Goal: Task Accomplishment & Management: Complete application form

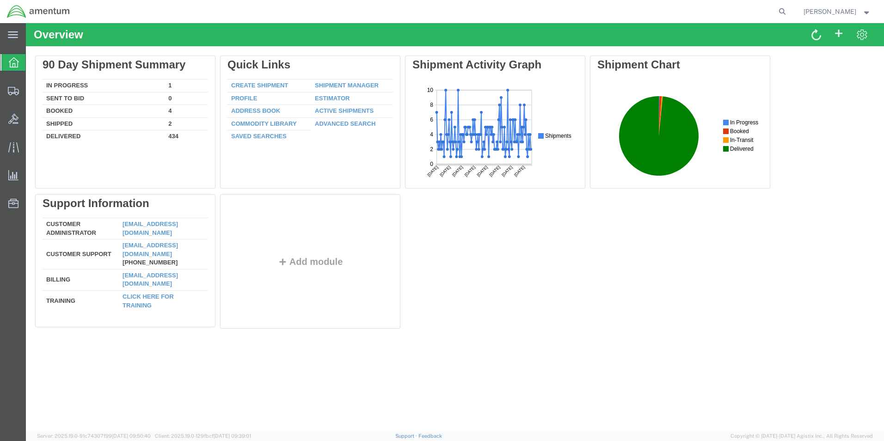
click at [262, 86] on link "Create Shipment" at bounding box center [259, 85] width 57 height 7
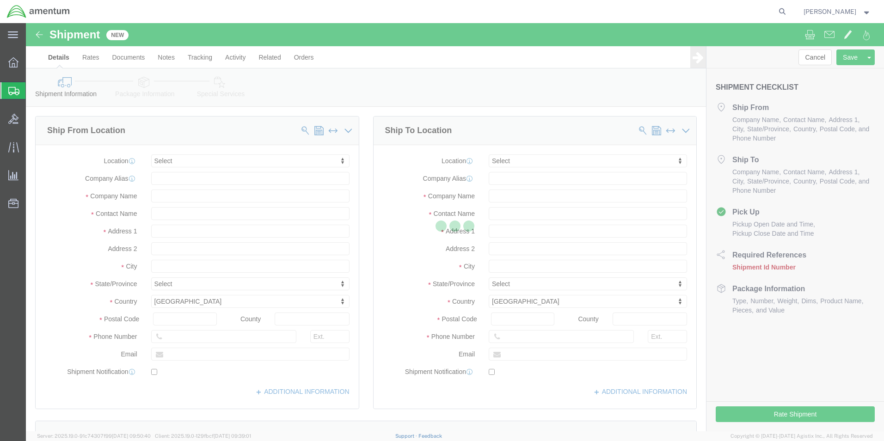
select select
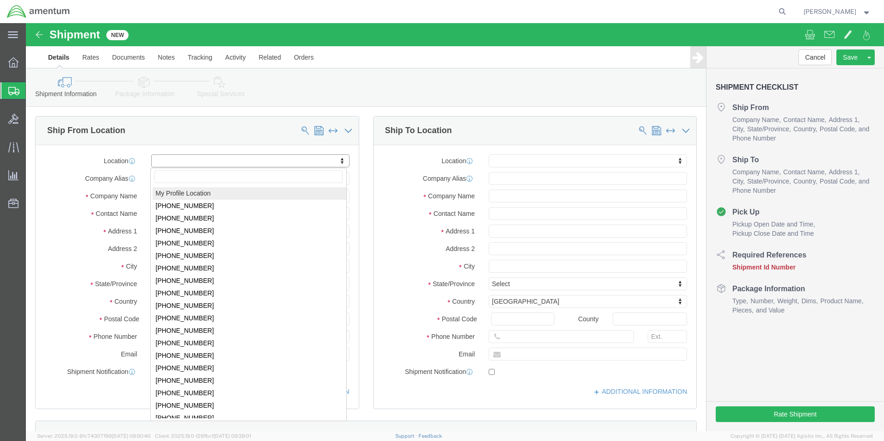
select select "MYPROFILE"
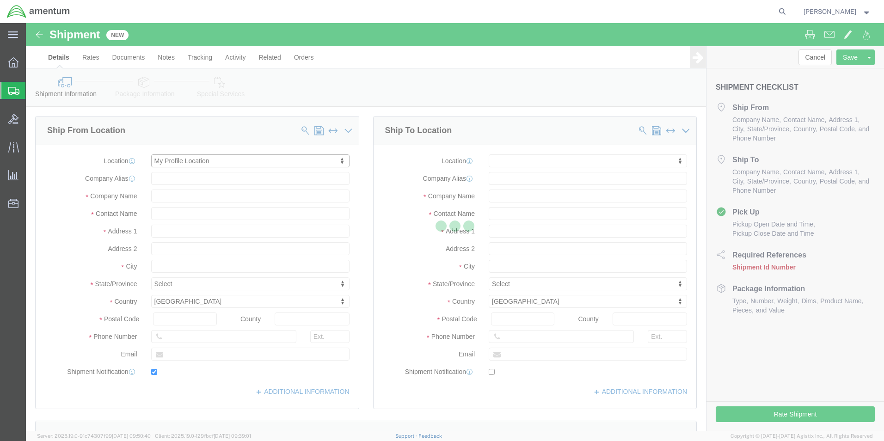
type input "Amentum Services, Inc."
type input "[PERSON_NAME]"
type input "5600 Air Cargo Road"
type input "[US_STATE][GEOGRAPHIC_DATA]"
type input "73159-1109"
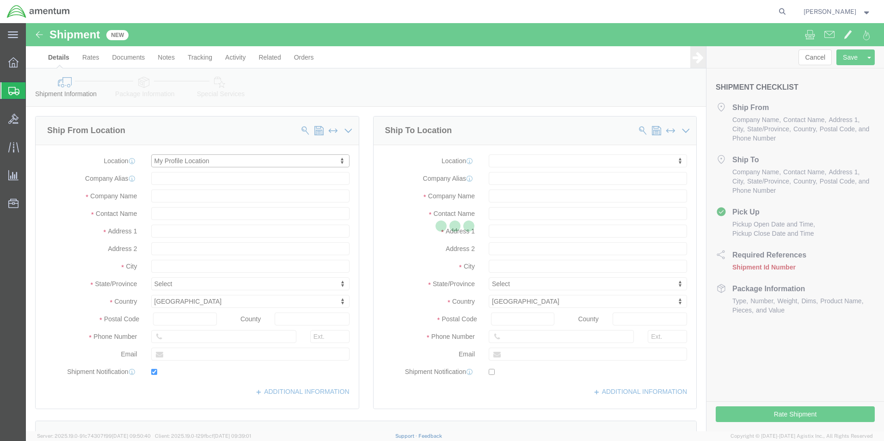
type input "[PHONE_NUMBER]"
type input "[PERSON_NAME][EMAIL_ADDRESS][PERSON_NAME][DOMAIN_NAME]"
checkbox input "true"
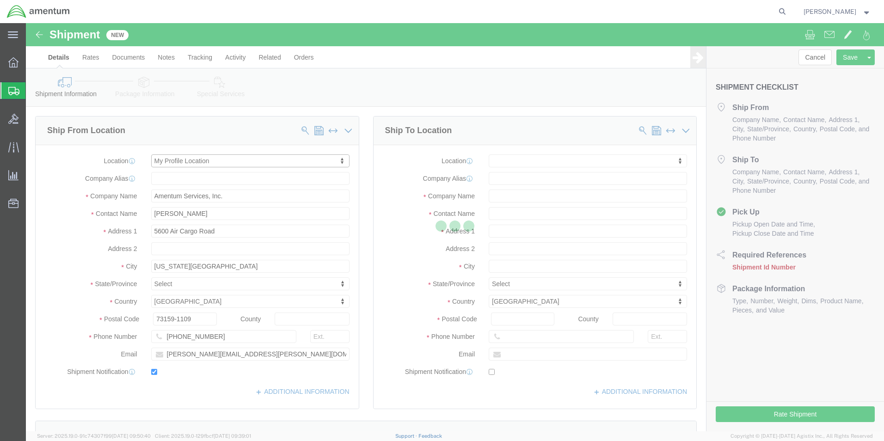
select select "OK"
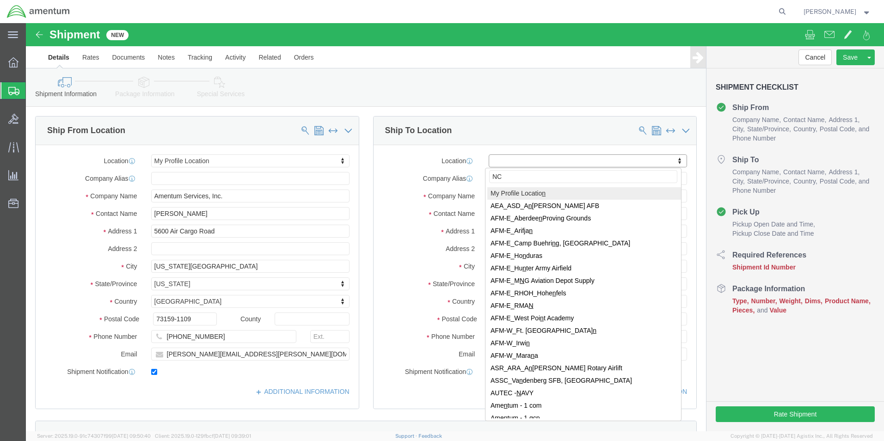
type input "NCC"
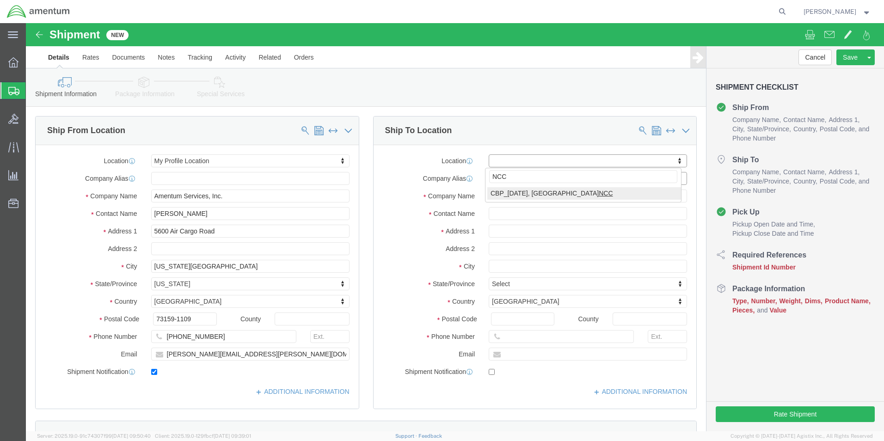
select select "69291"
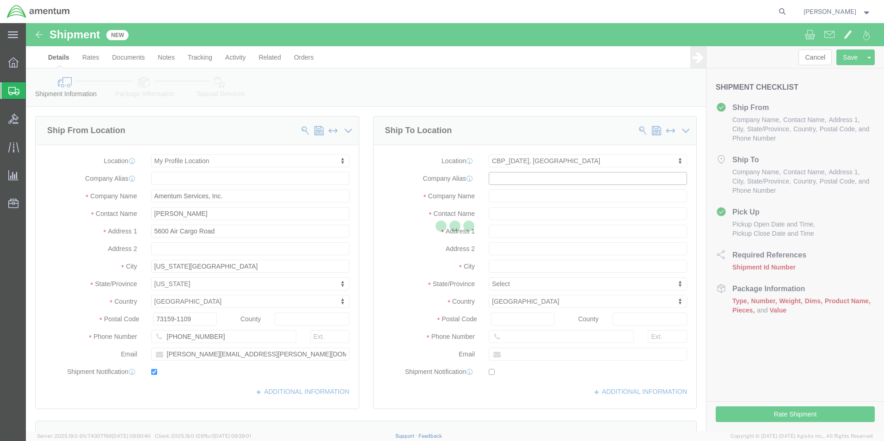
type input "Amentum Services, Inc"
type input "NASOC [DATE]"
type input "[STREET_ADDRESS] NAS"
type input "[DATE]"
type input "78419"
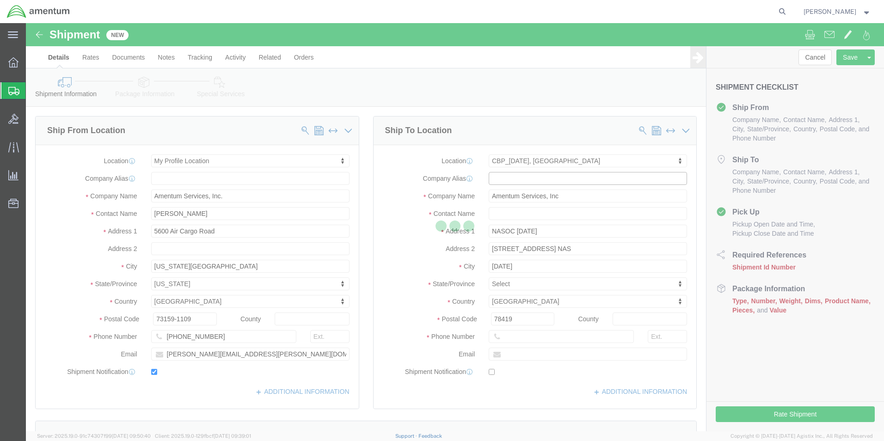
select select "[GEOGRAPHIC_DATA]"
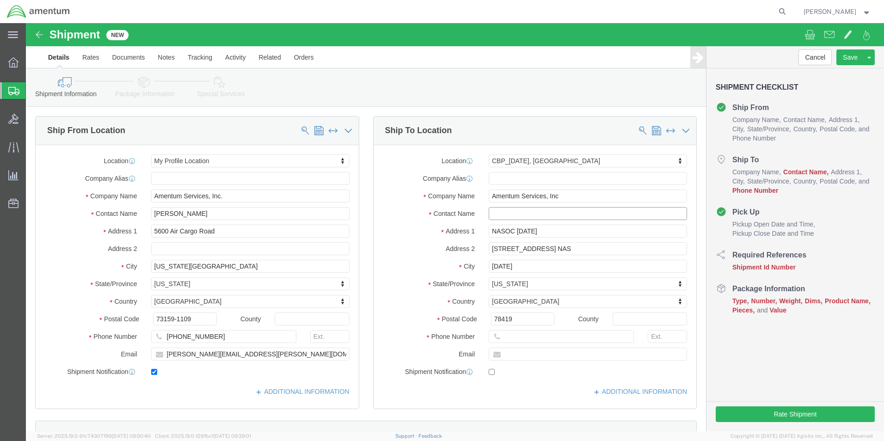
click input "text"
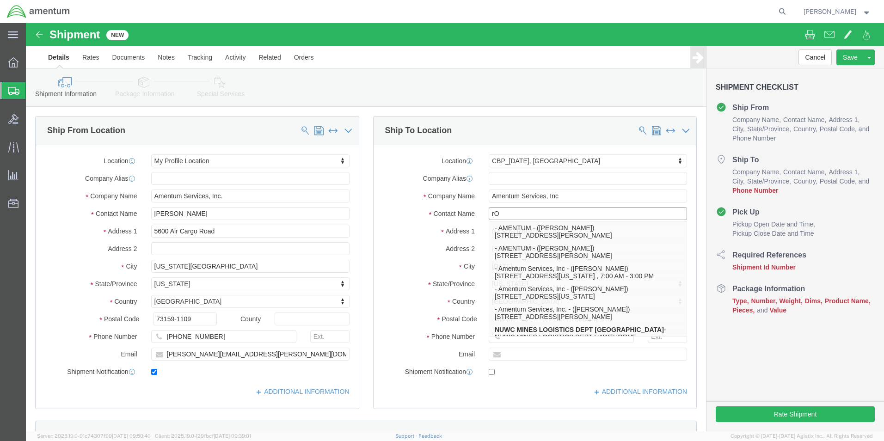
type input "r"
type input "[PERSON_NAME]"
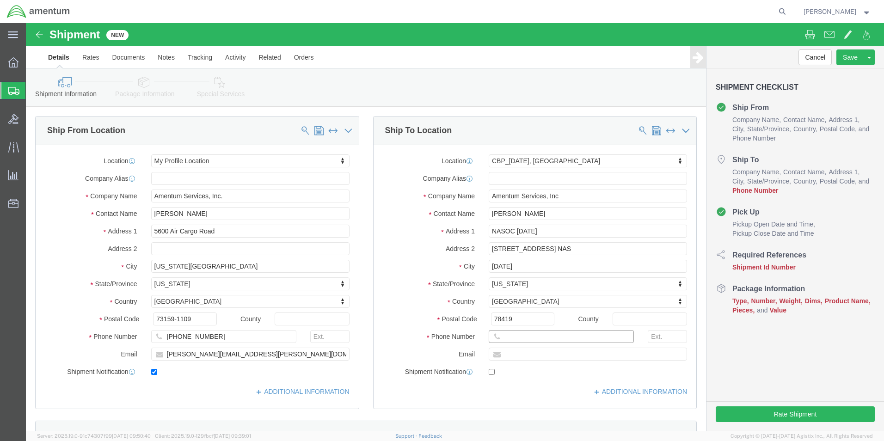
click input "text"
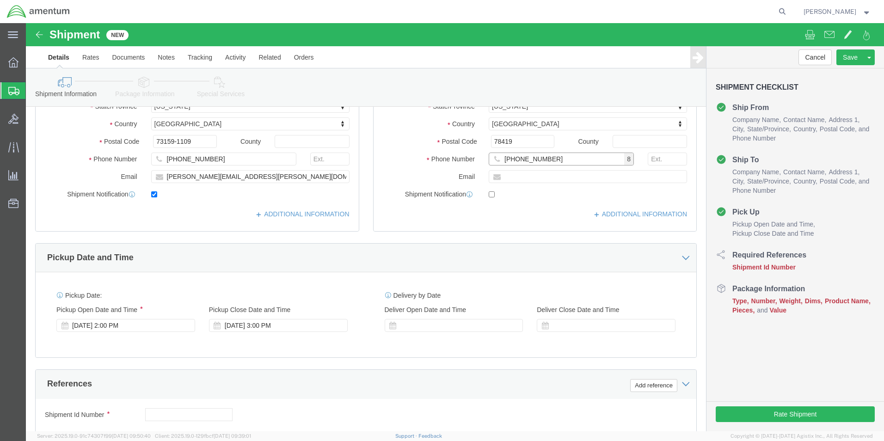
scroll to position [277, 0]
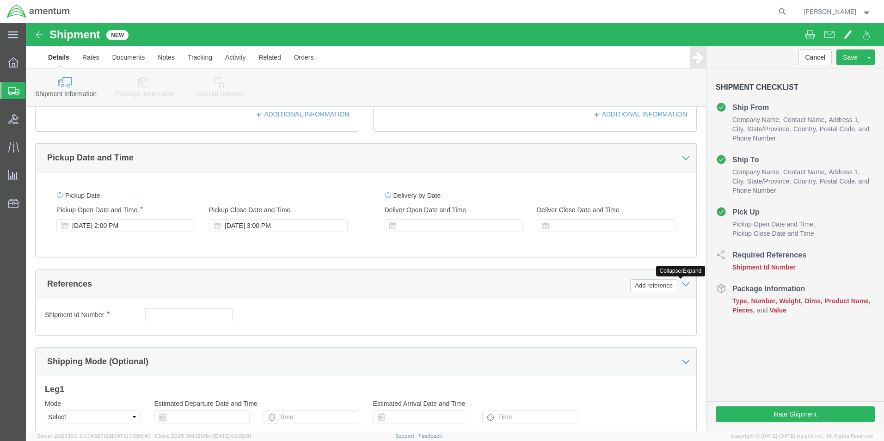
type input "[PHONE_NUMBER]"
click button "Add reference"
click select "Select Account Type Activity ID Airline Appointment Number ASN Batch Request # …"
select select "CUSTREF"
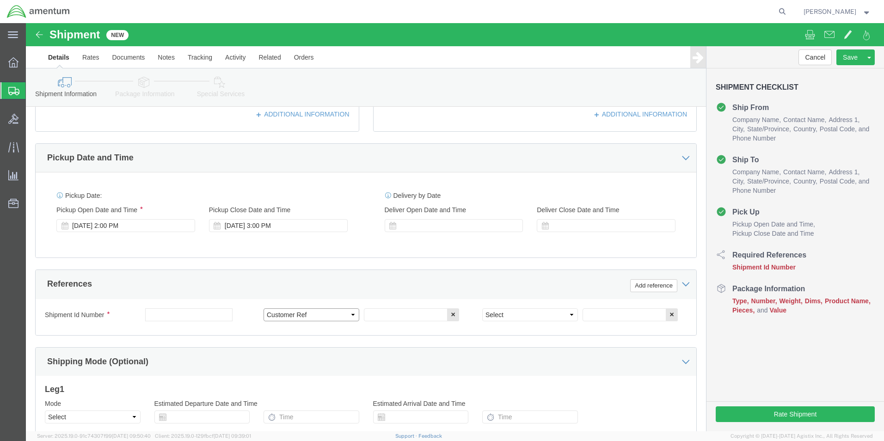
click select "Select Account Type Activity ID Airline Appointment Number ASN Batch Request # …"
drag, startPoint x: 511, startPoint y: 283, endPoint x: 497, endPoint y: 289, distance: 14.7
click div "Shipment Id Number Select Account Type Activity ID Airline Appointment Number A…"
click select "Select Account Type Activity ID Airline Appointment Number ASN Batch Request # …"
select select "DEPT"
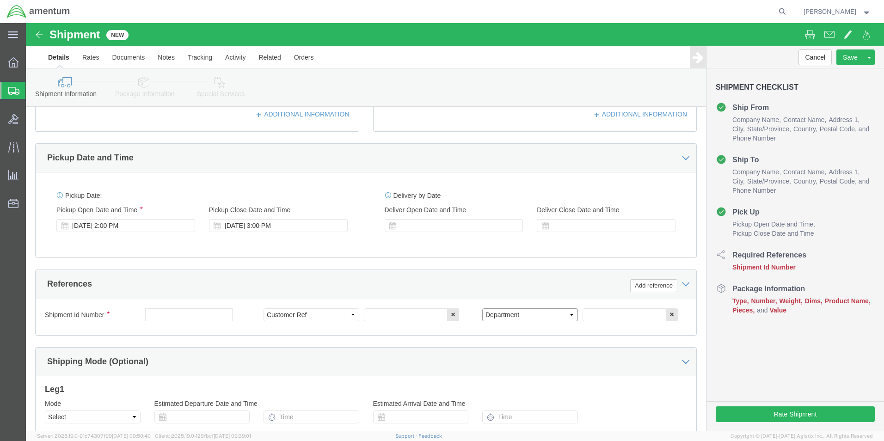
click select "Select Account Type Activity ID Airline Appointment Number ASN Batch Request # …"
click input "text"
type input "CBP"
click input "text"
type input "579-000463"
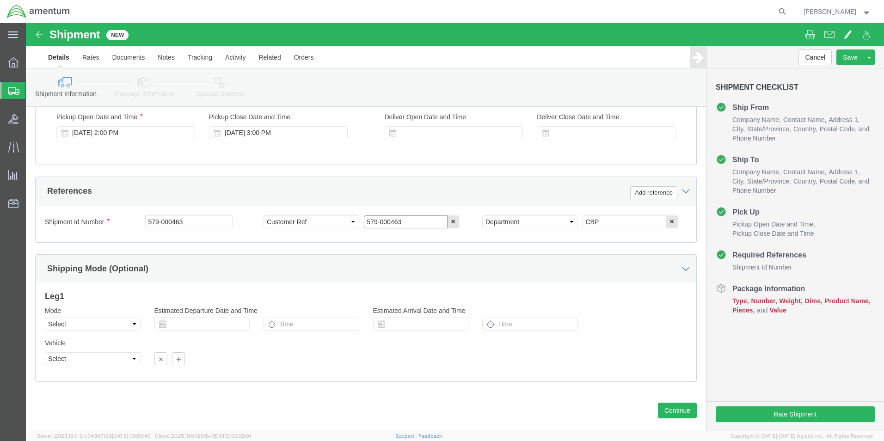
scroll to position [385, 0]
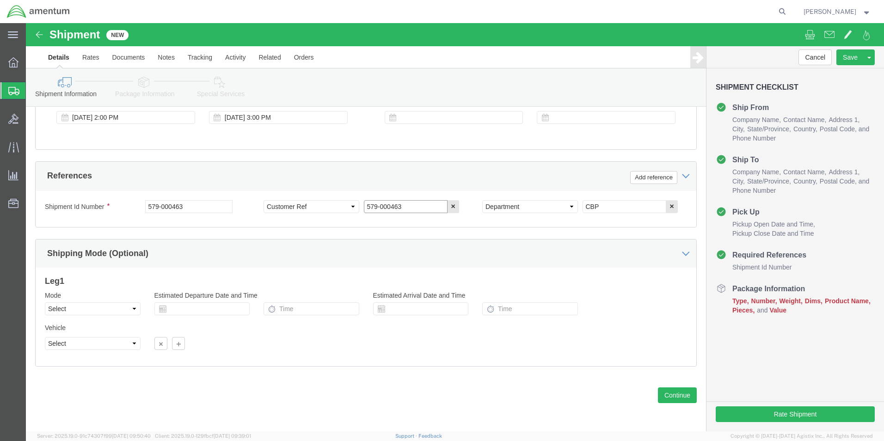
type input "579-000463"
click button "Continue"
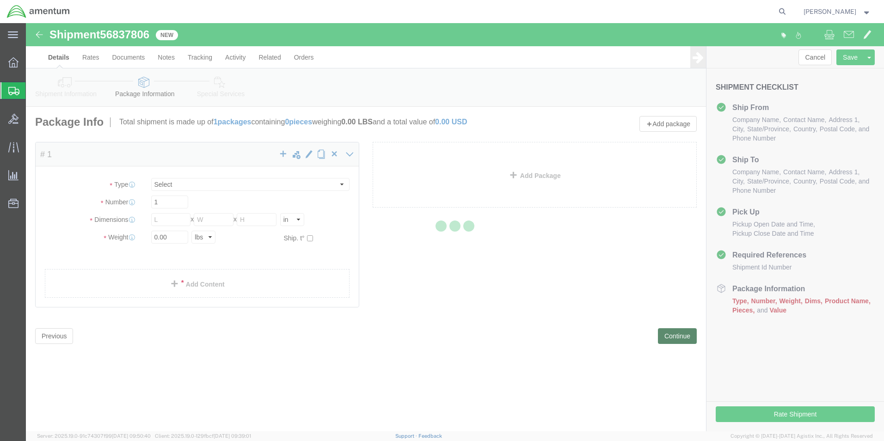
select select "CBOX"
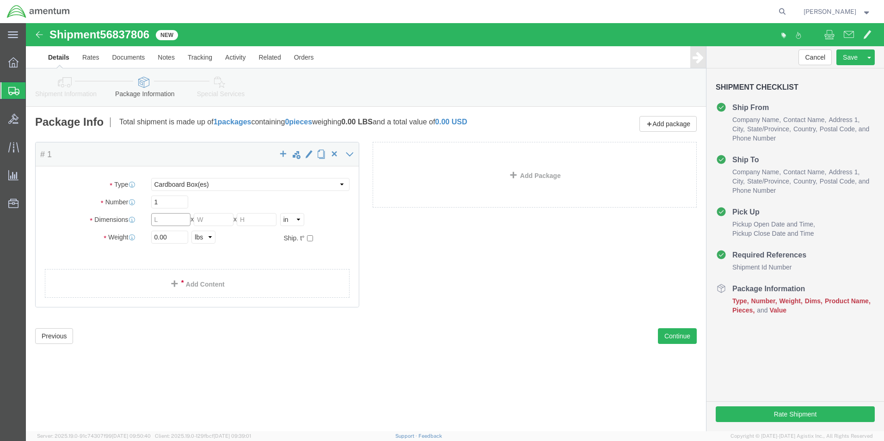
click input "text"
type input "8"
type input "1.00"
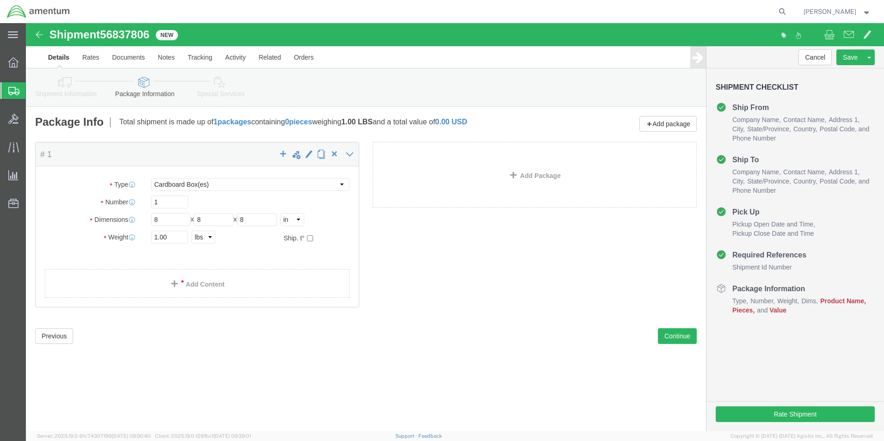
click link "Add Content"
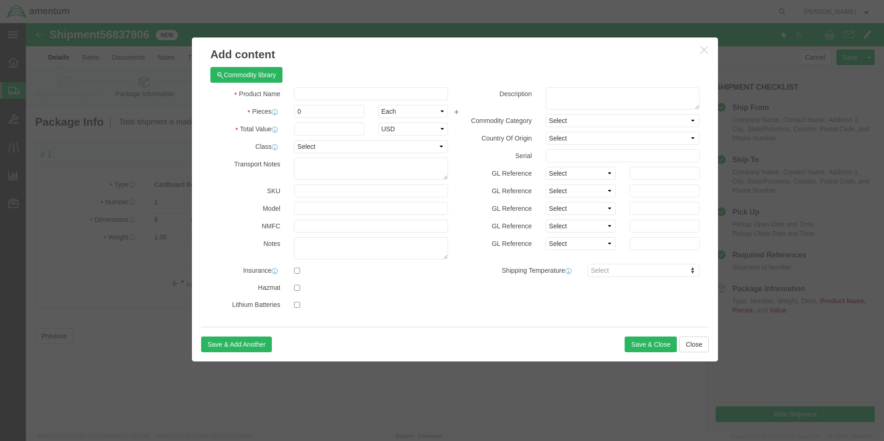
click div "Commodity library"
drag, startPoint x: 300, startPoint y: 63, endPoint x: 301, endPoint y: 77, distance: 13.9
click div "Commodity library Product Name Pieces 0 Select Bag Barrels 100Board Feet Bottle…"
click input "text"
type input "LANDING LIGHT"
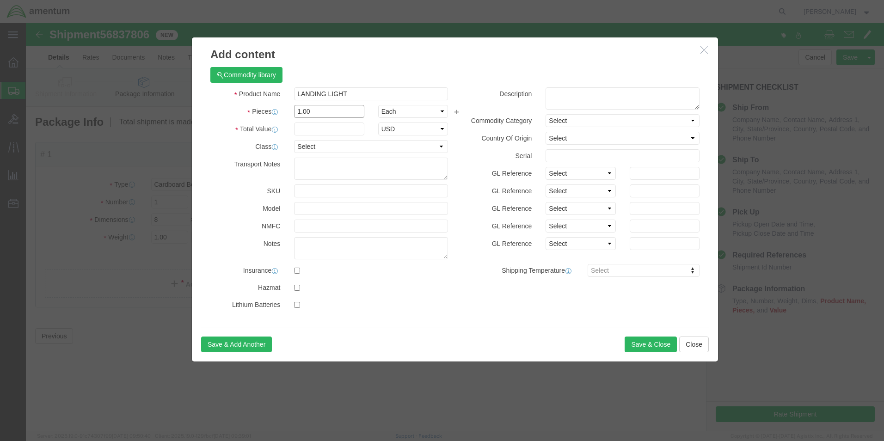
type input "1.00"
click input "text"
type input "20.00"
click button "Save & Close"
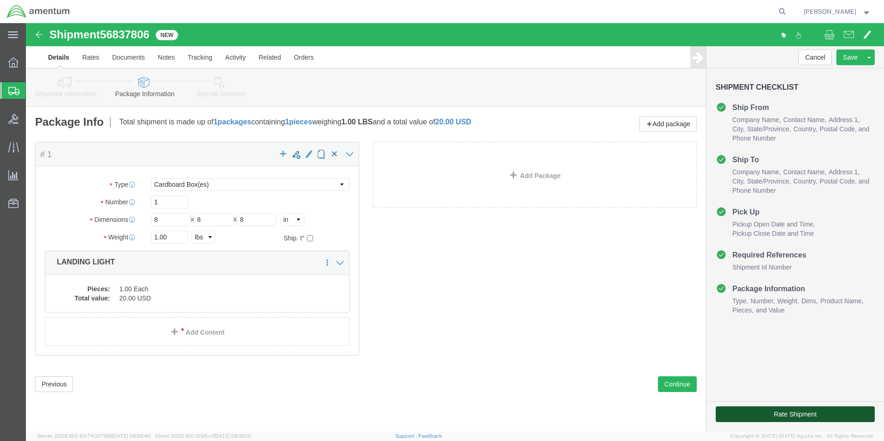
click button "Rate Shipment"
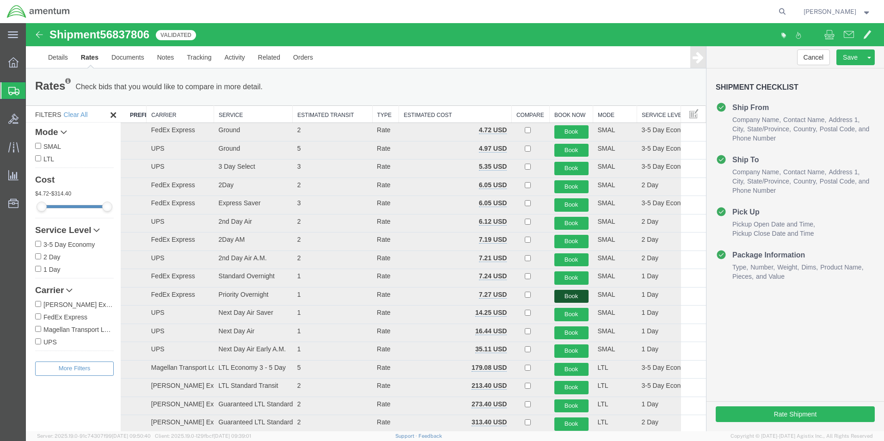
click at [566, 291] on button "Book" at bounding box center [571, 296] width 34 height 13
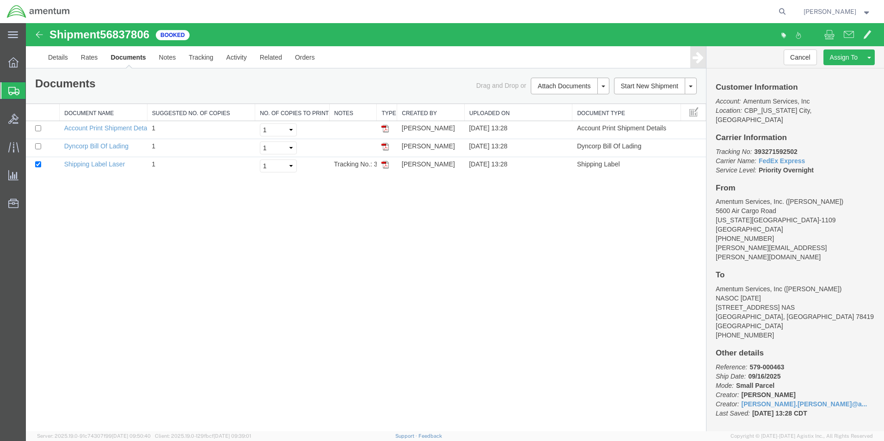
drag, startPoint x: 385, startPoint y: 163, endPoint x: 388, endPoint y: 147, distance: 16.9
click at [385, 163] on img at bounding box center [384, 164] width 7 height 7
click at [388, 147] on img at bounding box center [384, 146] width 7 height 7
drag, startPoint x: 62, startPoint y: 61, endPoint x: 113, endPoint y: 103, distance: 66.0
click at [62, 61] on link "Details" at bounding box center [58, 57] width 33 height 22
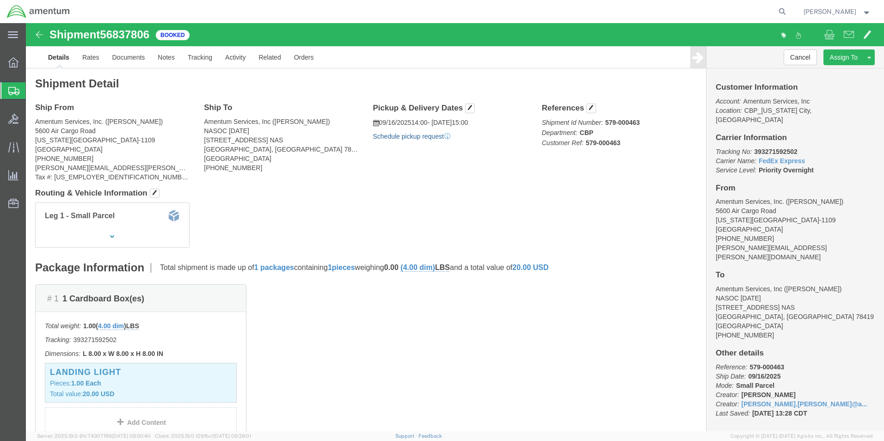
click link "Schedule pickup request"
